Goal: Browse casually

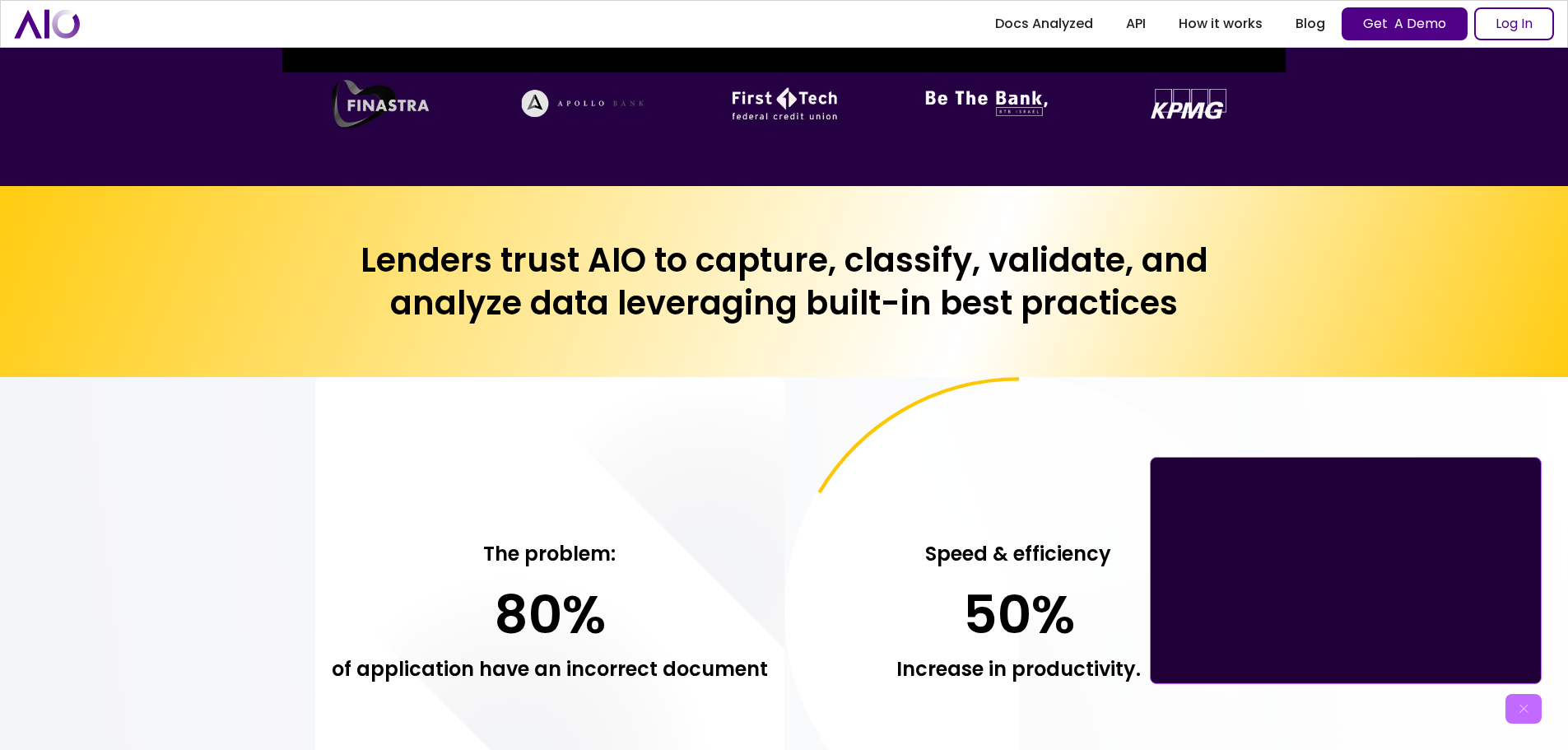
scroll to position [1152, 0]
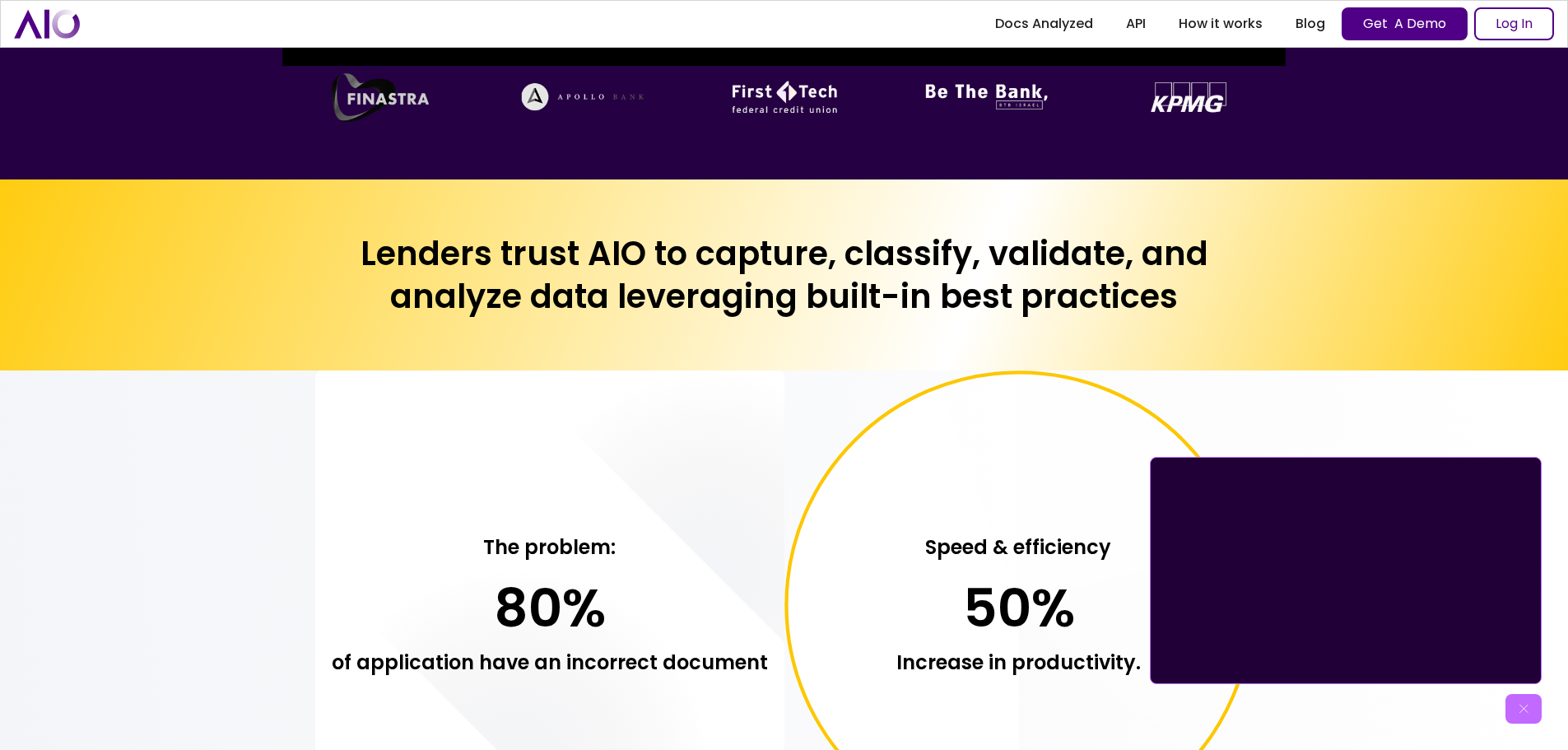
click at [1517, 709] on img at bounding box center [1523, 708] width 16 height 16
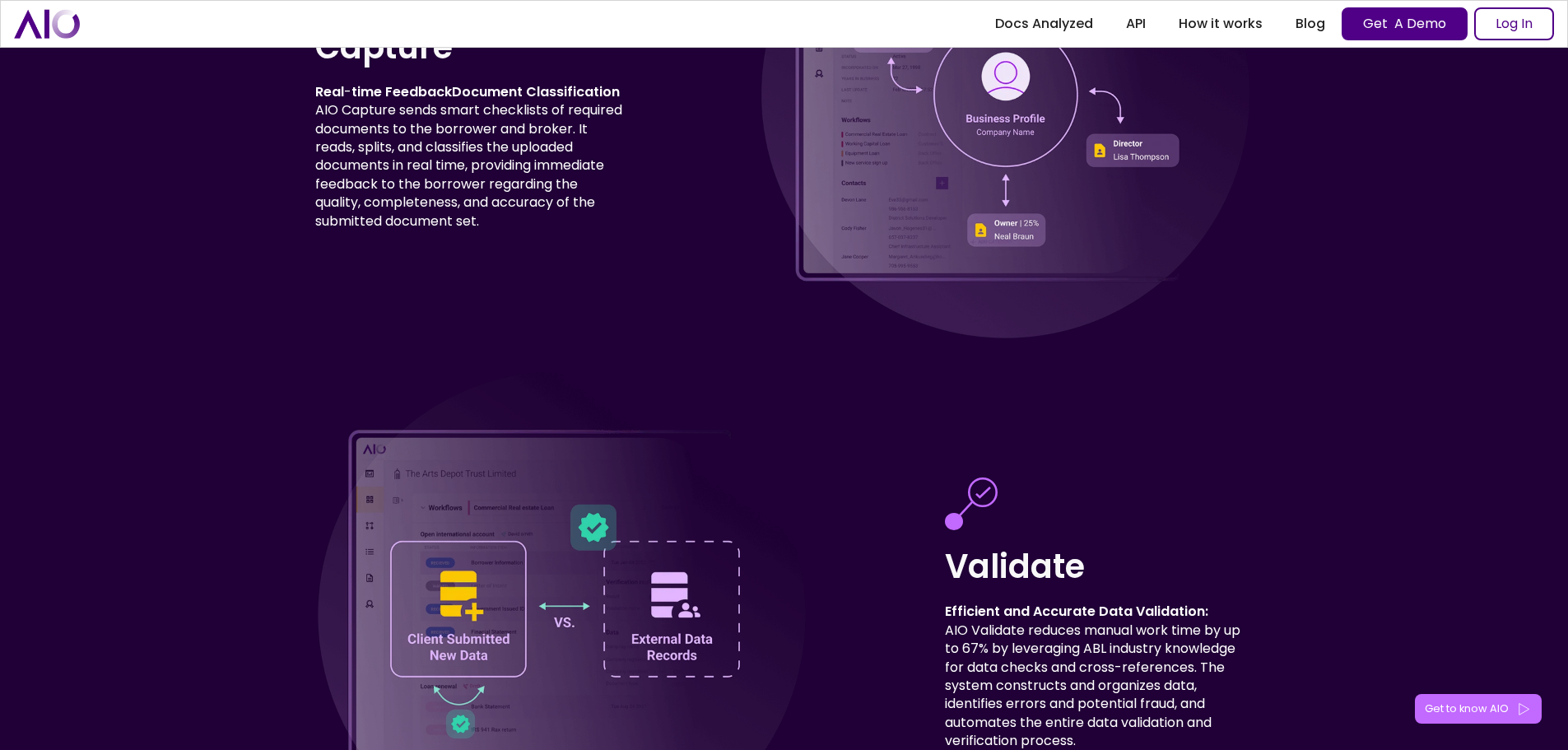
scroll to position [4939, 0]
